Goal: Task Accomplishment & Management: Manage account settings

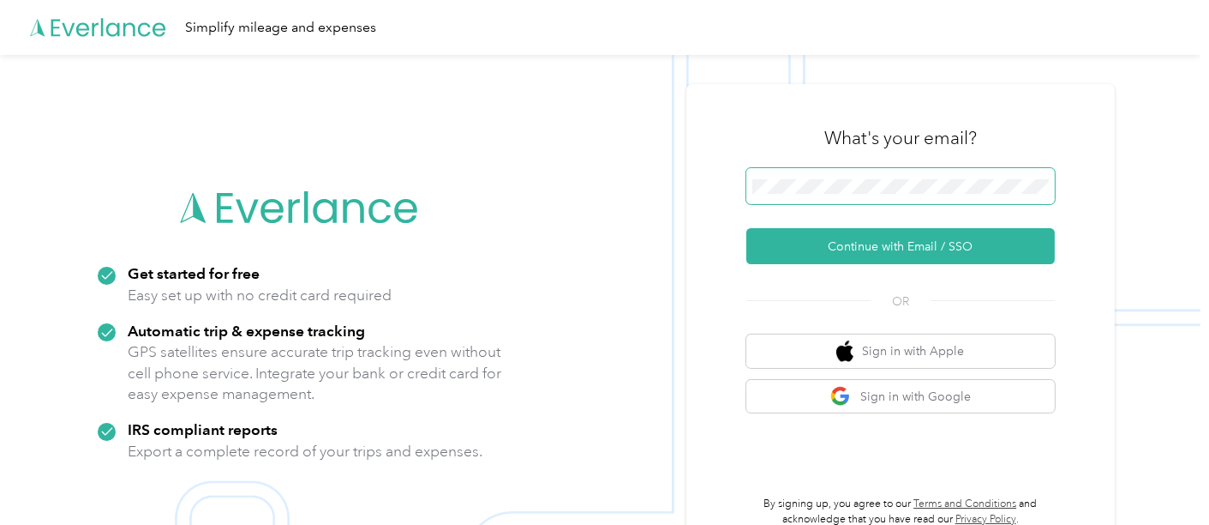
click at [896, 177] on span at bounding box center [901, 186] width 309 height 36
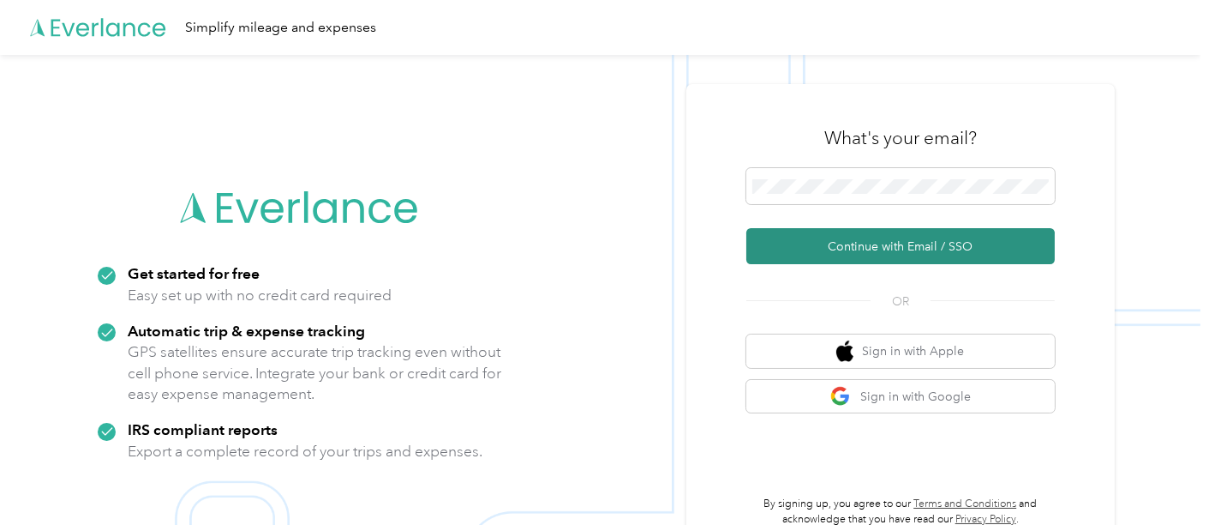
click at [860, 253] on button "Continue with Email / SSO" at bounding box center [901, 246] width 309 height 36
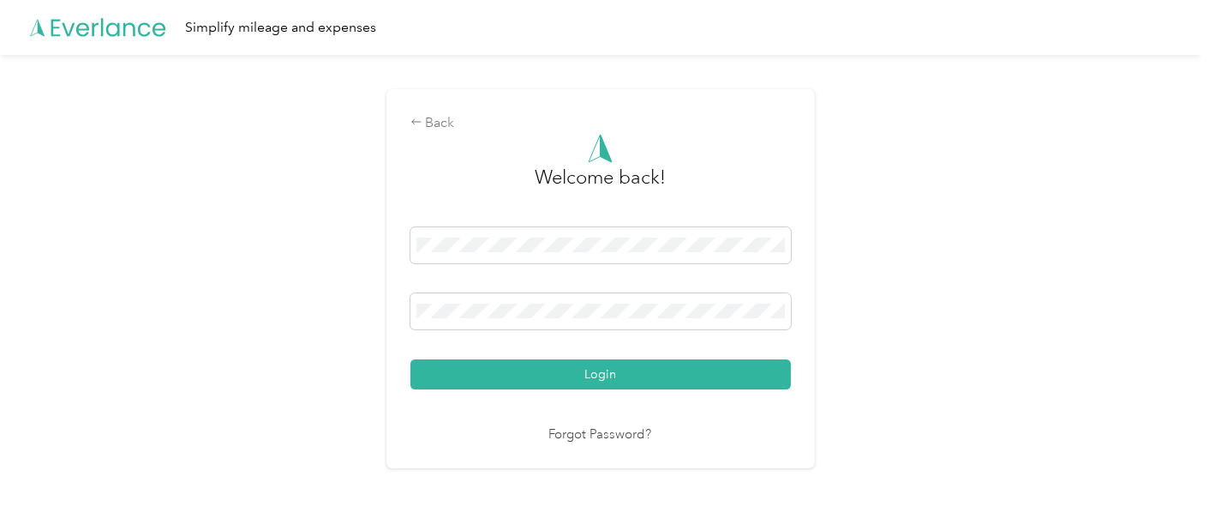
click at [573, 379] on button "Login" at bounding box center [601, 374] width 381 height 30
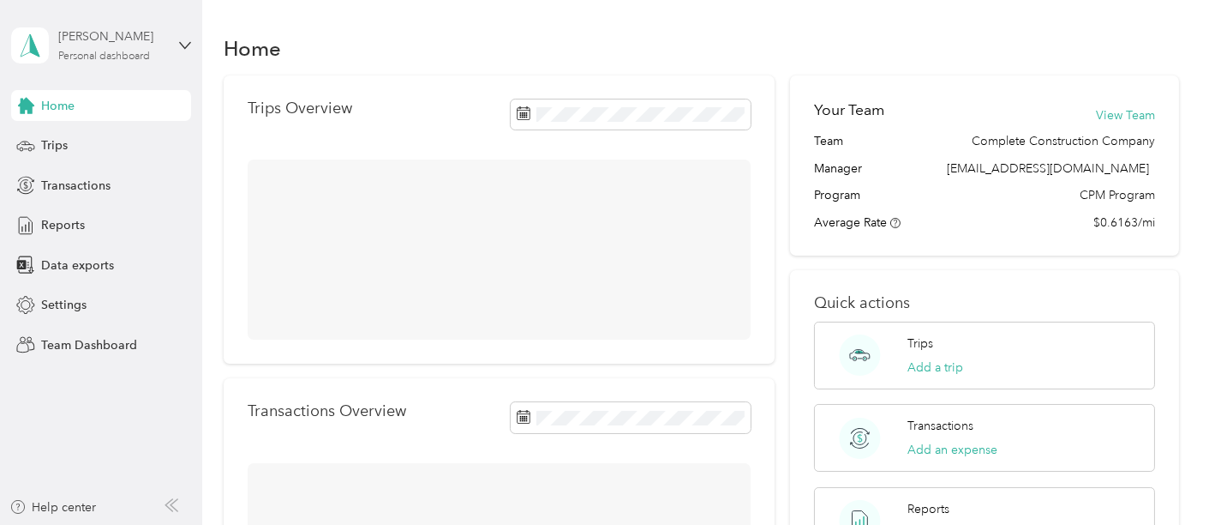
click at [111, 57] on div "Personal dashboard" at bounding box center [104, 56] width 92 height 10
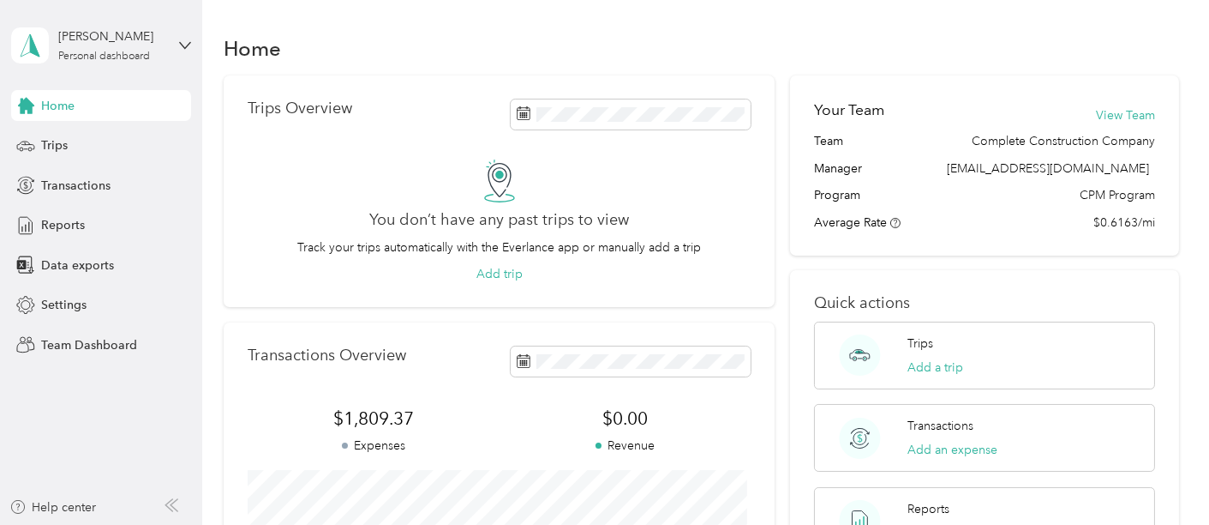
click at [99, 137] on div "Team dashboard" at bounding box center [73, 137] width 92 height 18
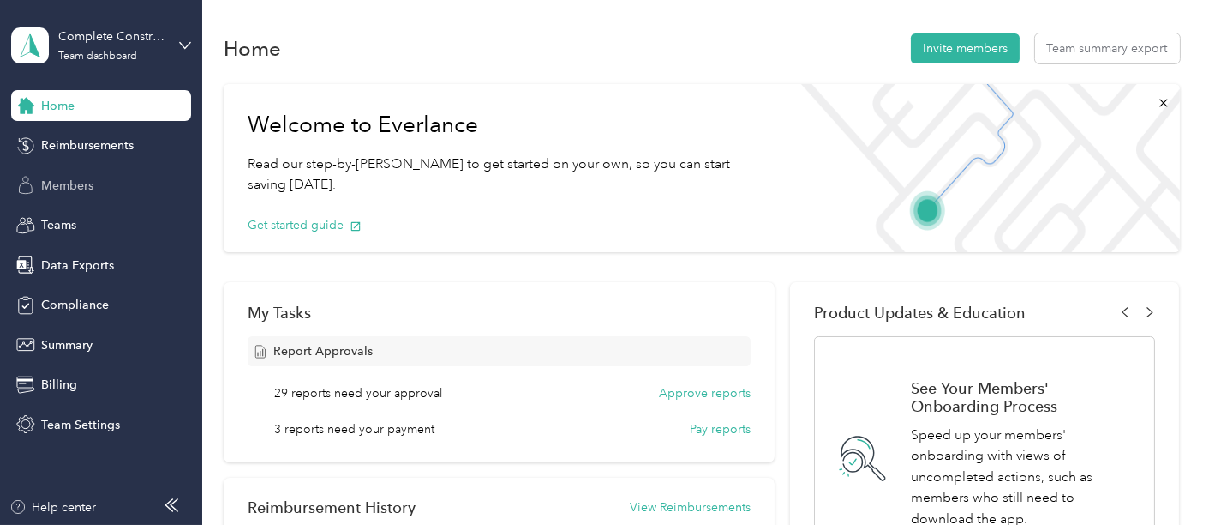
click at [97, 189] on div "Members" at bounding box center [101, 185] width 180 height 31
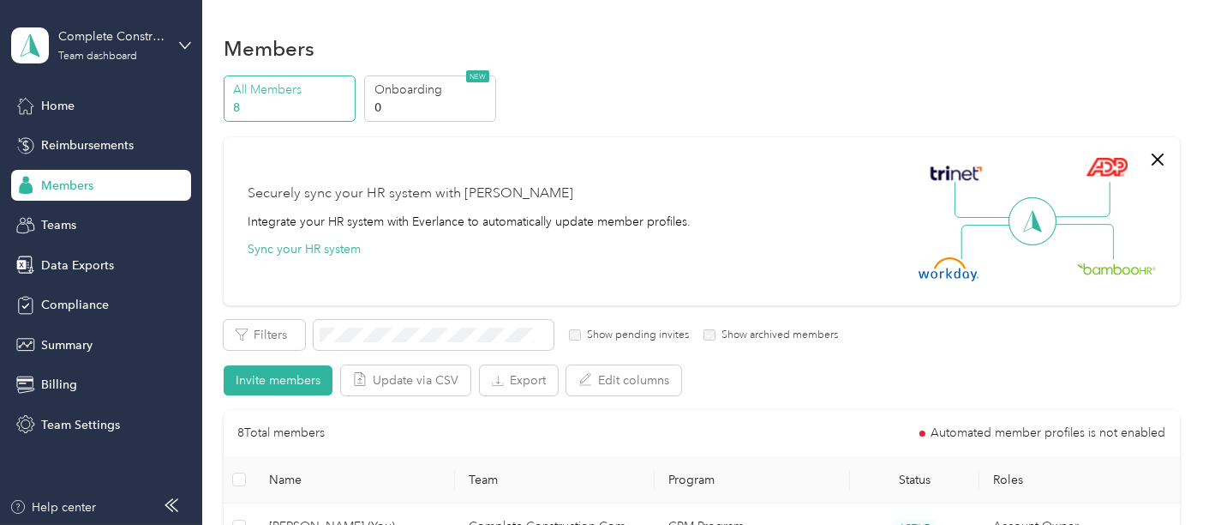
scroll to position [476, 0]
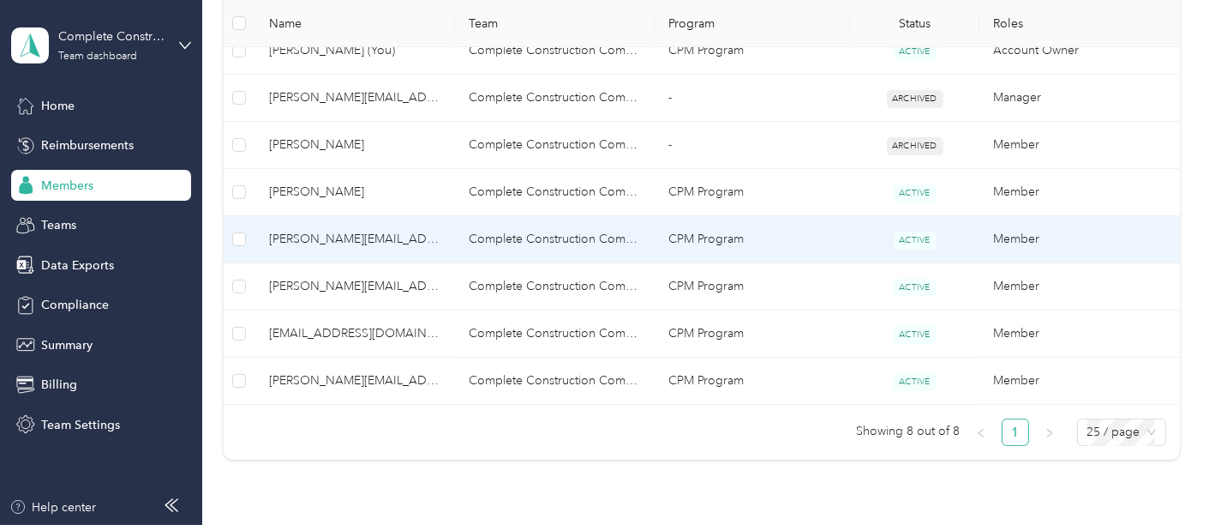
click at [375, 242] on span "[PERSON_NAME][EMAIL_ADDRESS][DOMAIN_NAME]" at bounding box center [355, 239] width 172 height 19
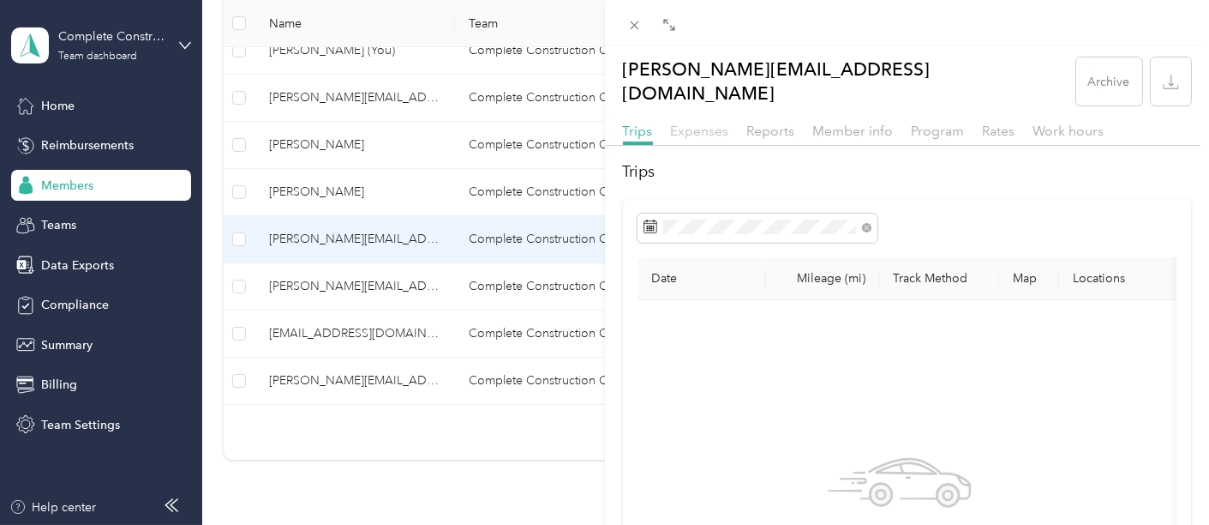
click at [695, 123] on span "Expenses" at bounding box center [700, 131] width 58 height 16
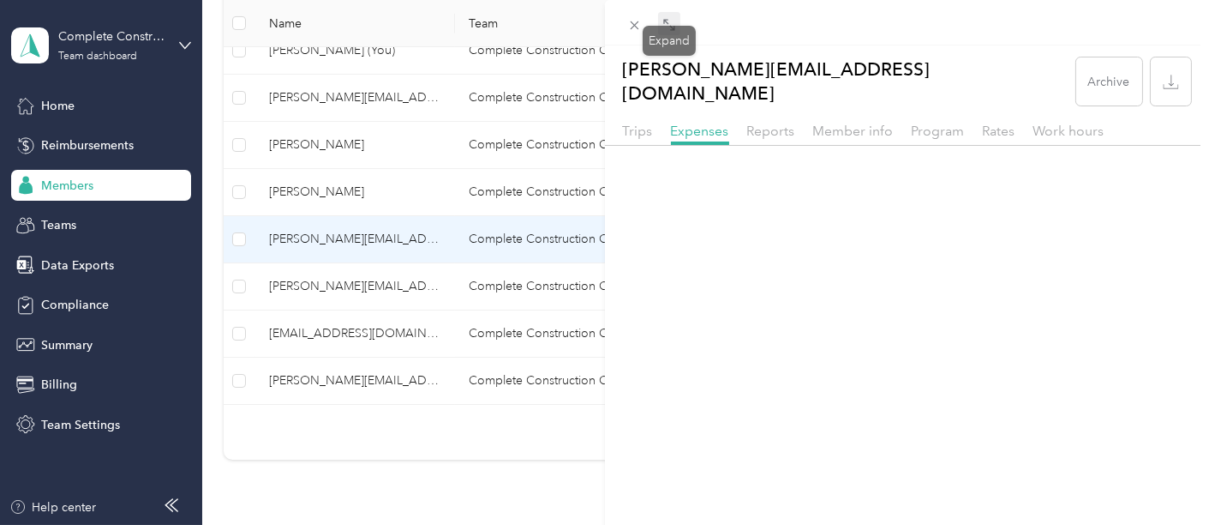
click at [667, 27] on icon at bounding box center [670, 25] width 14 height 14
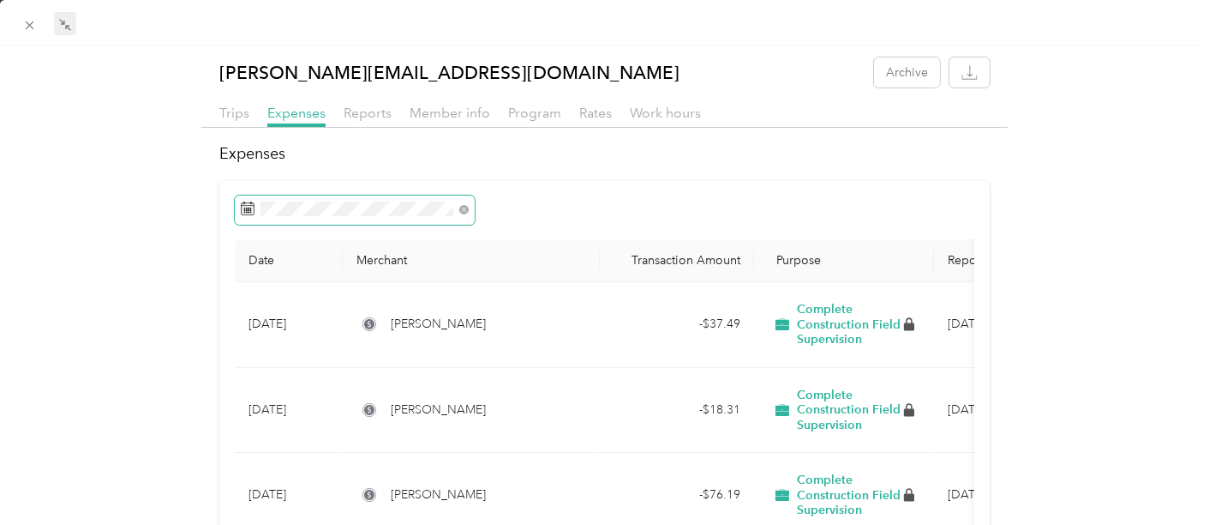
click at [293, 199] on span at bounding box center [355, 209] width 240 height 29
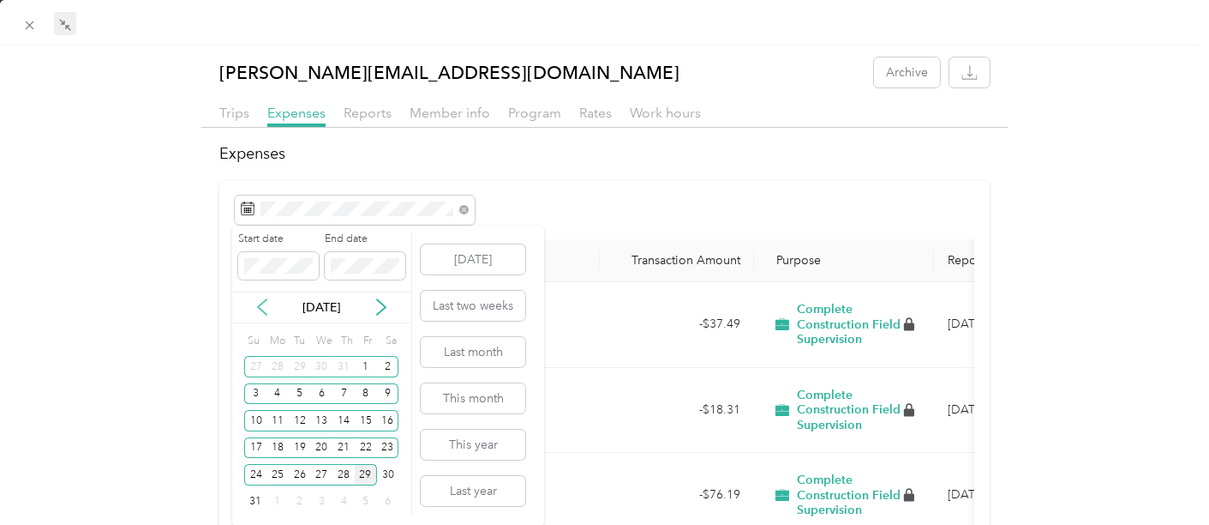
click at [257, 307] on icon at bounding box center [262, 306] width 17 height 17
click at [274, 395] on div "9" at bounding box center [278, 393] width 22 height 21
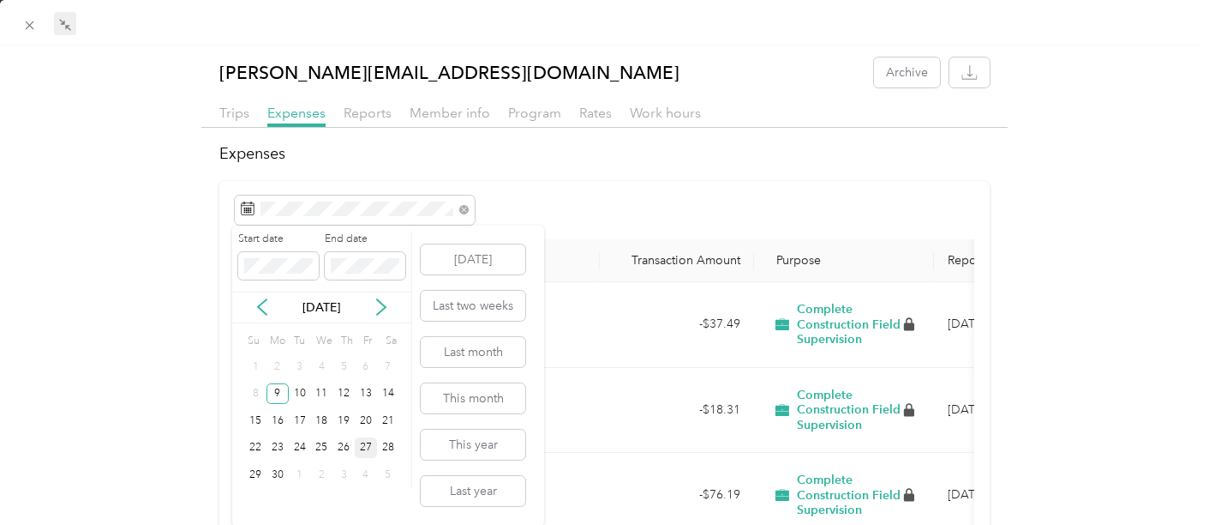
click at [363, 448] on div "27" at bounding box center [366, 447] width 22 height 21
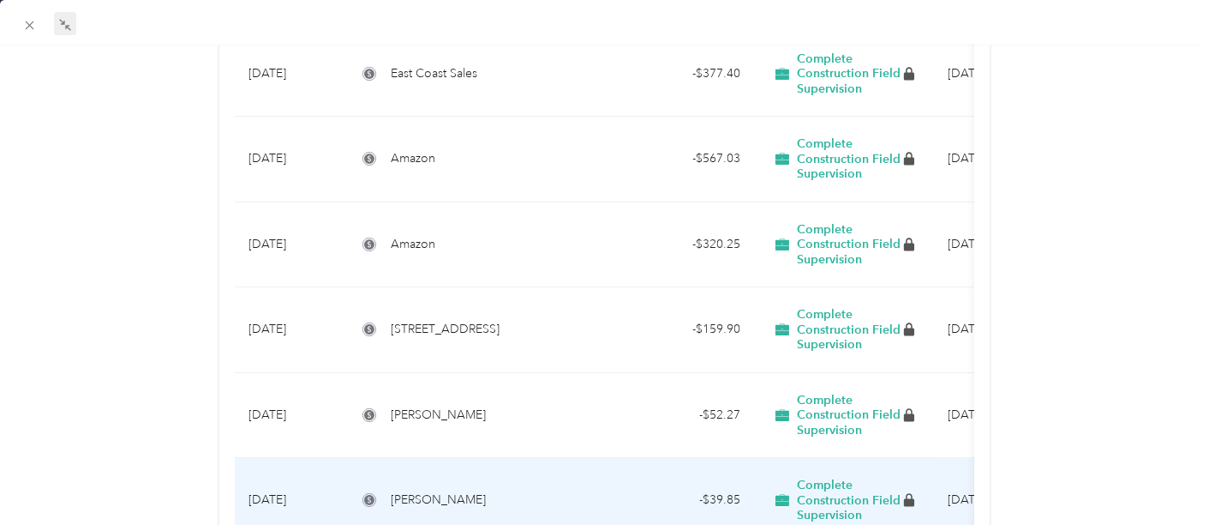
scroll to position [476, 0]
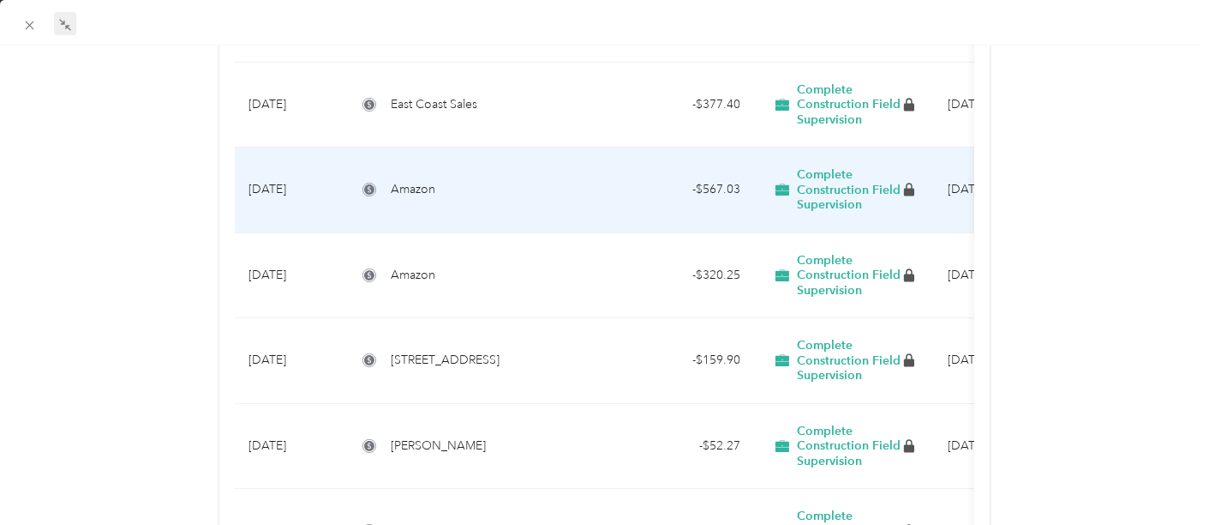
click at [652, 195] on td "- $567.03" at bounding box center [677, 190] width 154 height 86
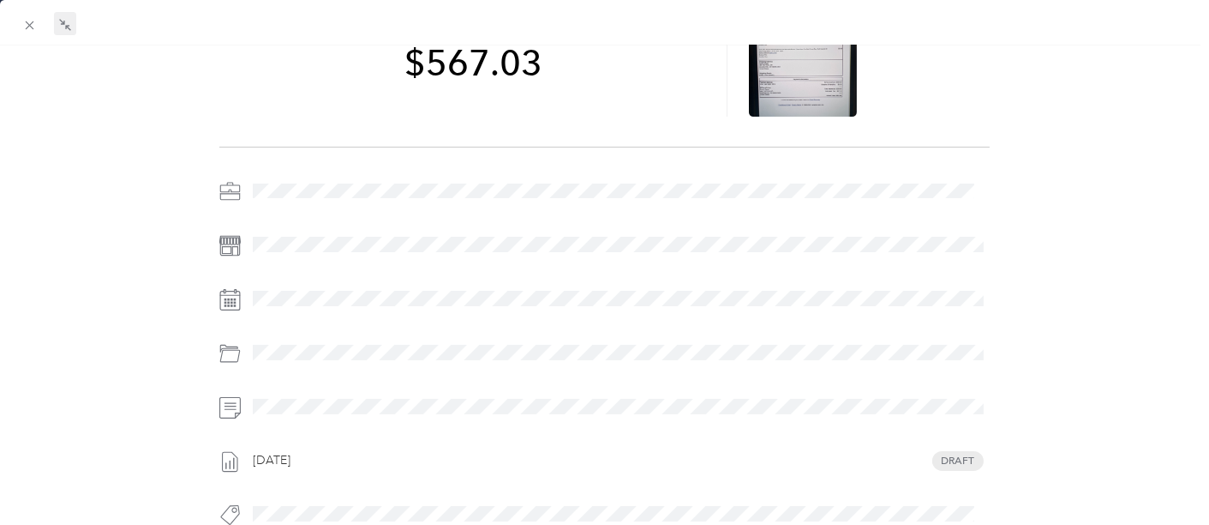
scroll to position [279, 0]
